Goal: Task Accomplishment & Management: Complete application form

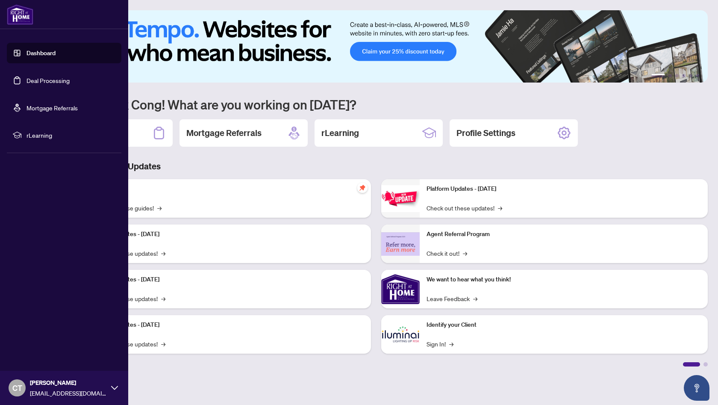
click at [53, 80] on link "Deal Processing" at bounding box center [48, 81] width 43 height 8
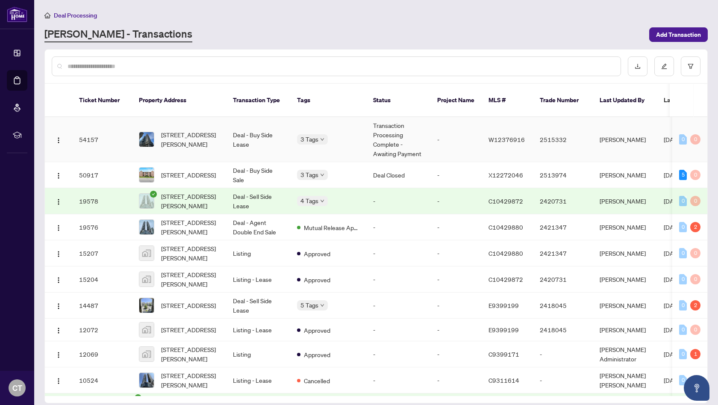
click at [262, 123] on td "Deal - Buy Side Lease" at bounding box center [258, 139] width 64 height 45
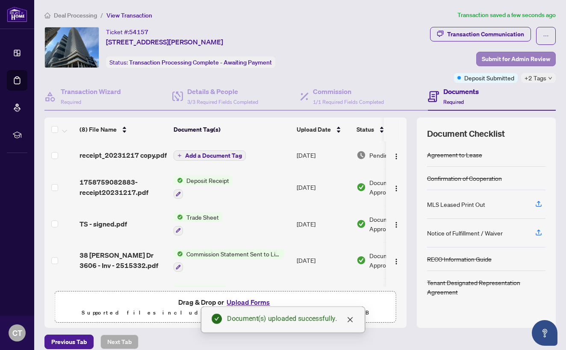
click at [513, 58] on span "Submit for Admin Review" at bounding box center [516, 59] width 68 height 14
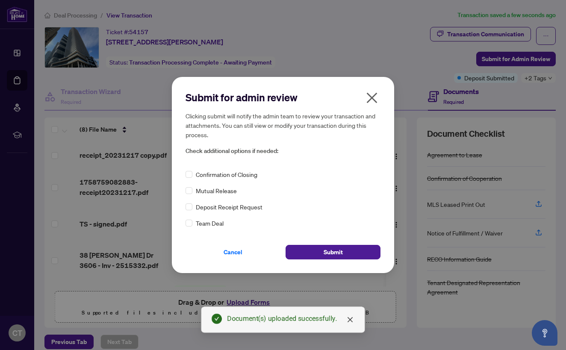
click at [197, 209] on span "Deposit Receipt Request" at bounding box center [229, 206] width 67 height 9
click at [324, 250] on span "Submit" at bounding box center [333, 252] width 19 height 14
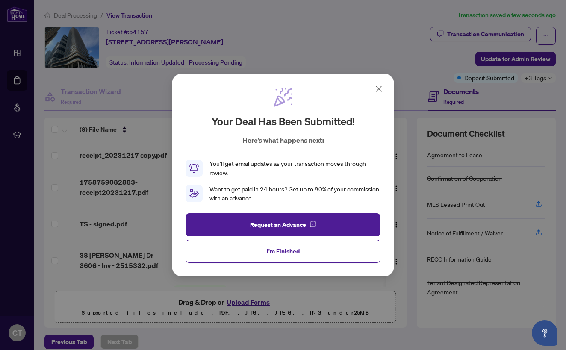
click at [308, 248] on button "I'm Finished" at bounding box center [283, 251] width 195 height 23
